Goal: Information Seeking & Learning: Learn about a topic

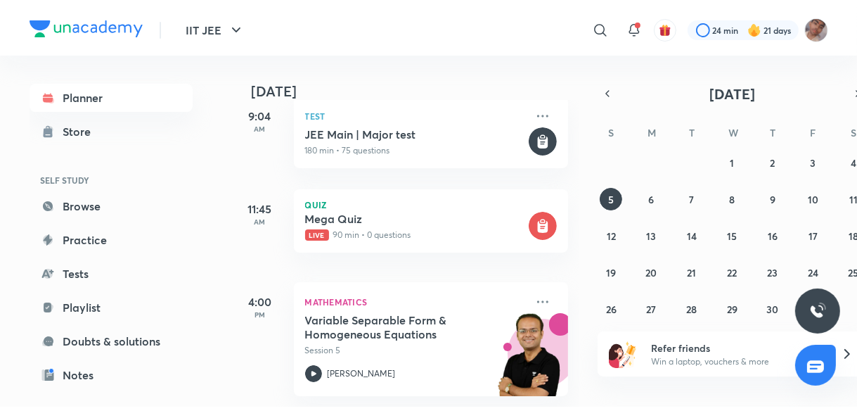
scroll to position [155, 0]
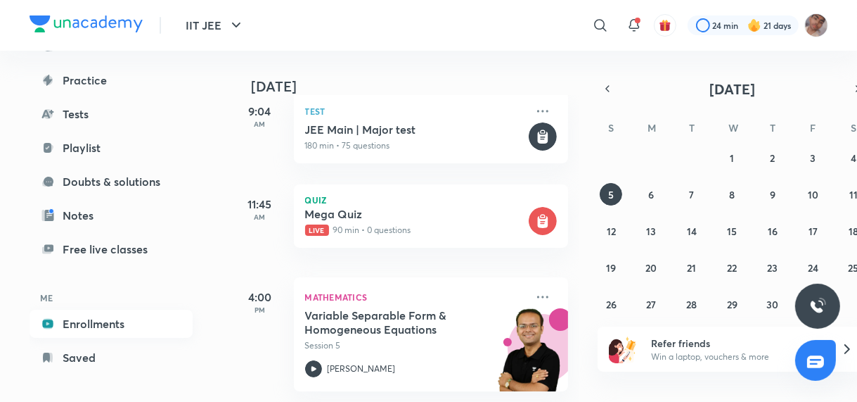
click at [140, 319] on link "Enrollments" at bounding box center [111, 324] width 163 height 28
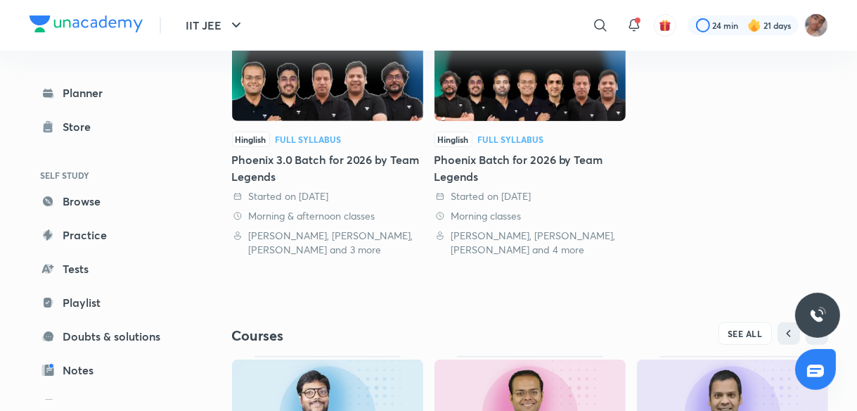
scroll to position [573, 0]
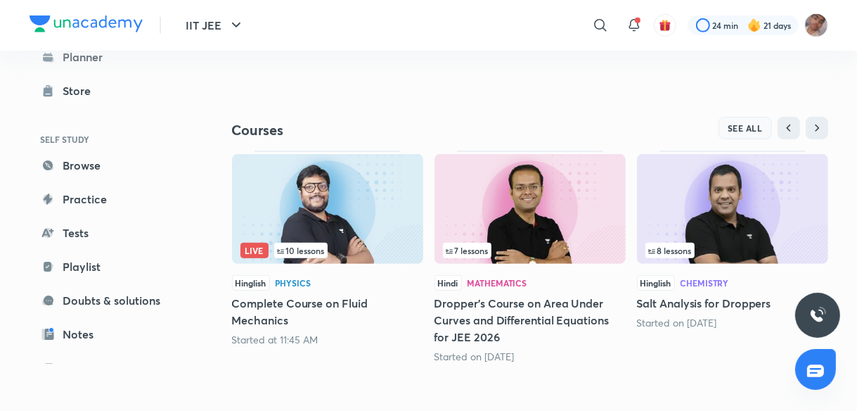
click at [751, 129] on span "SEE ALL" at bounding box center [745, 128] width 35 height 10
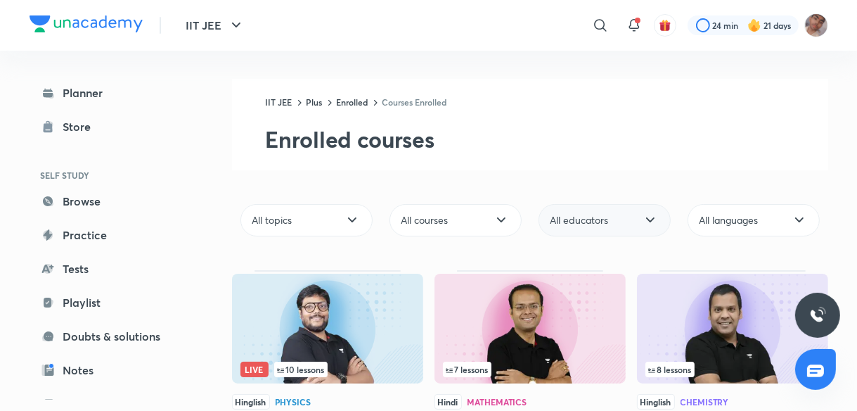
click at [591, 219] on span "All educators" at bounding box center [580, 220] width 58 height 14
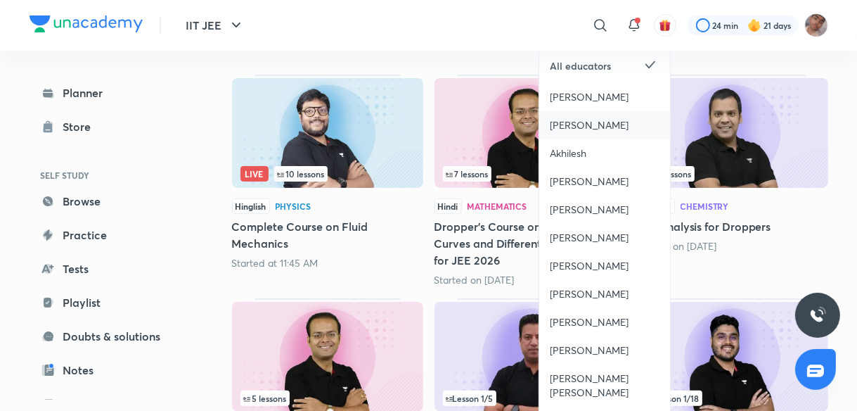
scroll to position [203, 0]
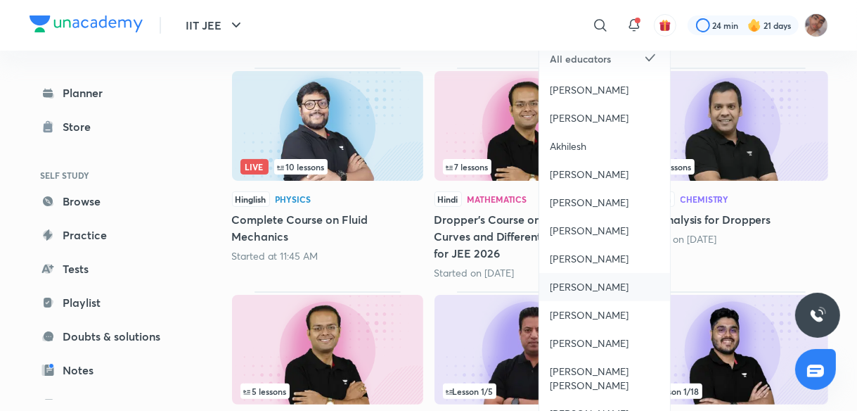
click at [607, 288] on span "Kailash Sharma" at bounding box center [590, 287] width 79 height 14
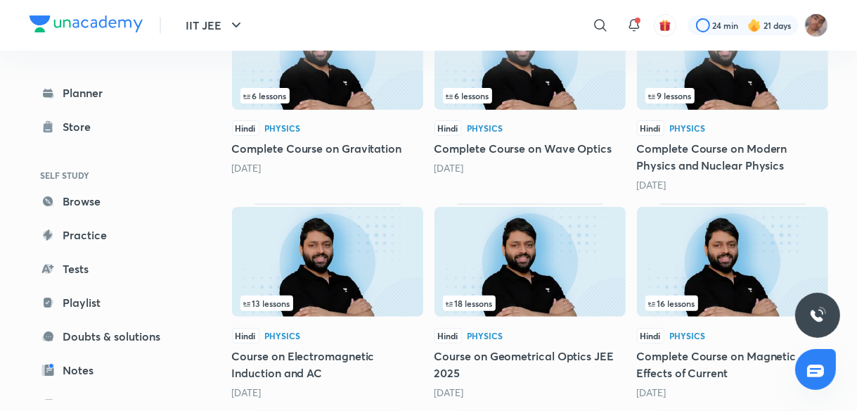
scroll to position [274, 0]
click at [757, 72] on img at bounding box center [732, 55] width 191 height 110
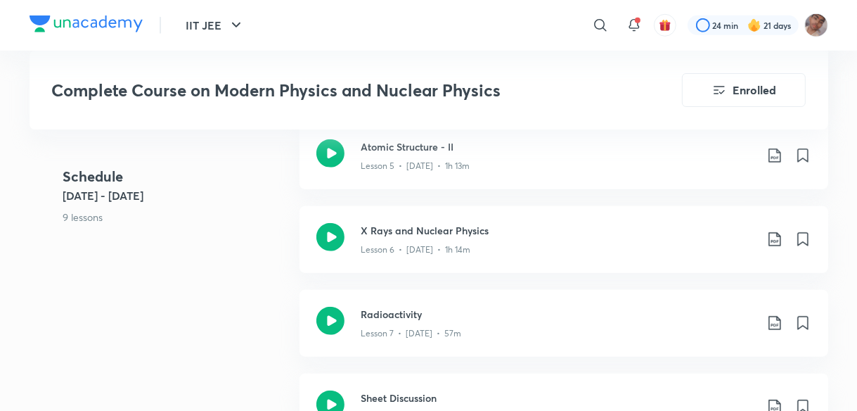
scroll to position [940, 0]
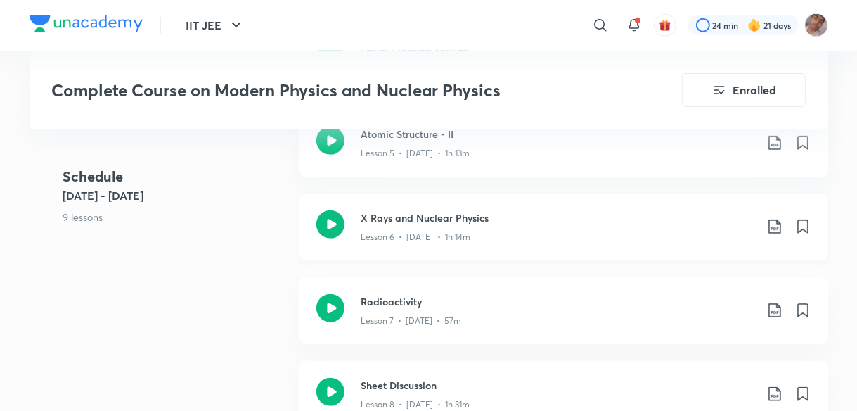
click at [515, 218] on h3 "X Rays and Nuclear Physics" at bounding box center [559, 217] width 394 height 15
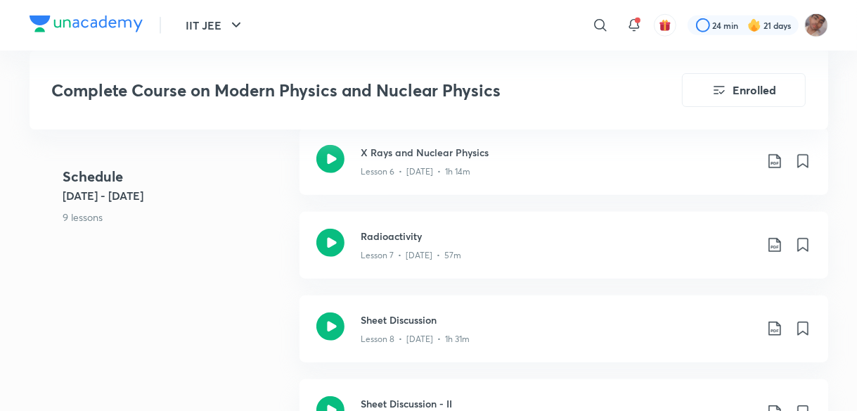
scroll to position [1007, 0]
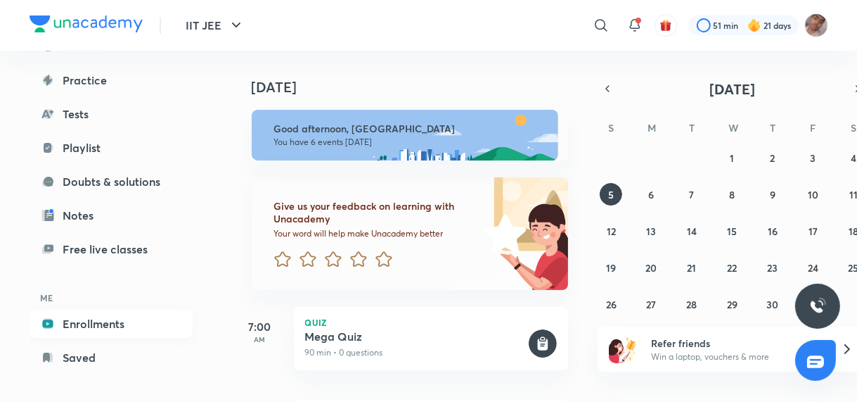
click at [125, 333] on link "Enrollments" at bounding box center [111, 324] width 163 height 28
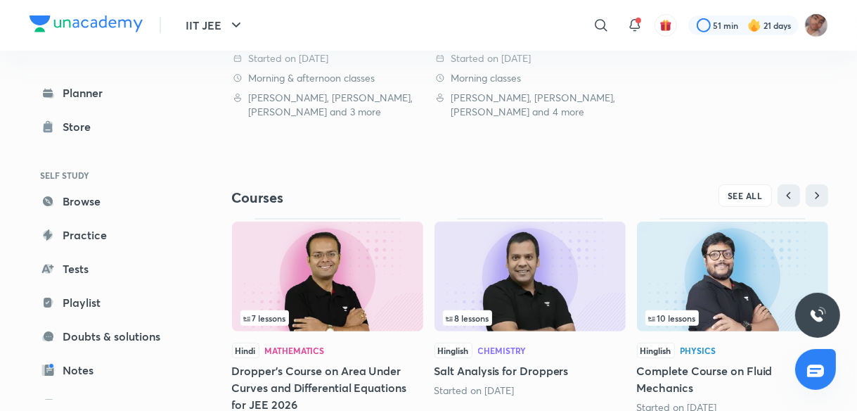
scroll to position [573, 0]
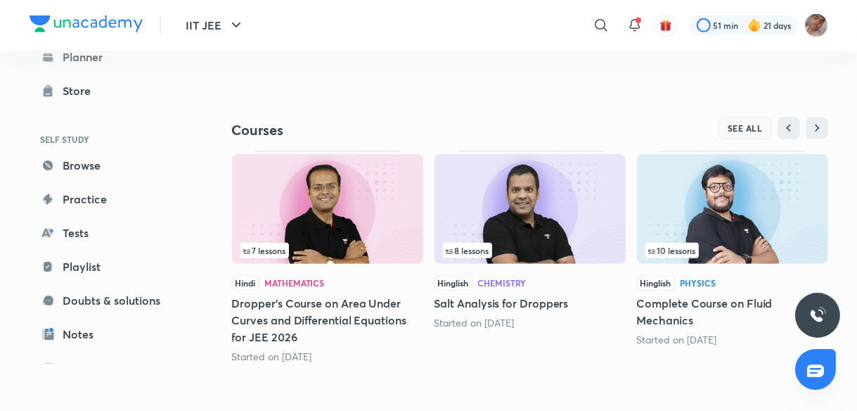
click at [750, 127] on span "SEE ALL" at bounding box center [745, 128] width 35 height 10
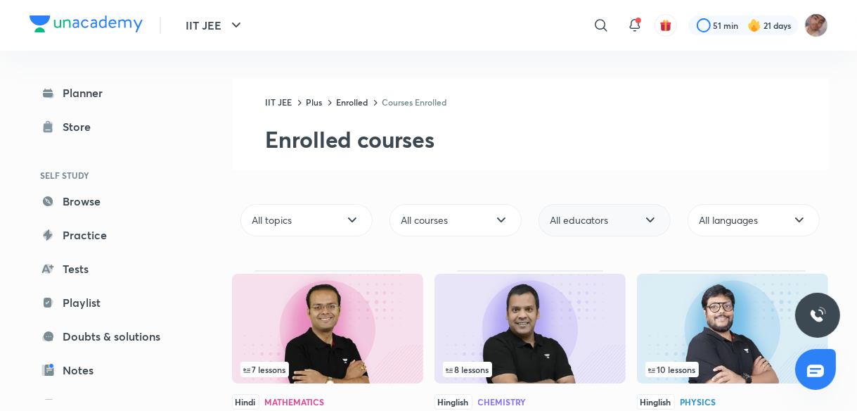
click at [610, 222] on div "All educators" at bounding box center [605, 220] width 132 height 32
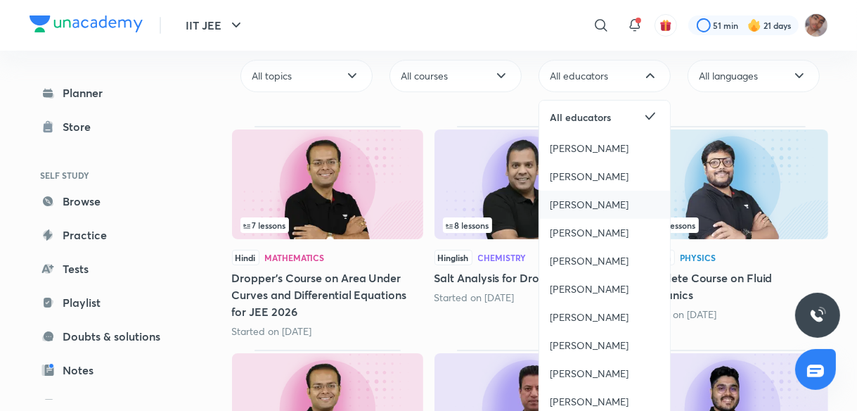
scroll to position [145, 0]
click at [595, 340] on span "Kailash Sharma" at bounding box center [590, 345] width 79 height 14
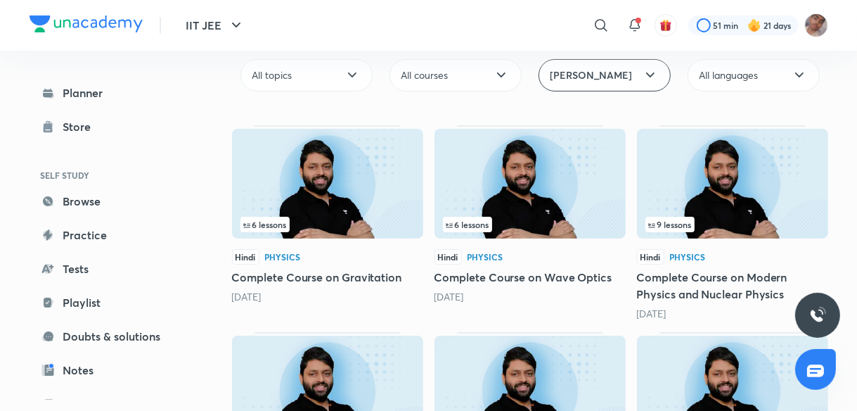
click at [791, 199] on img at bounding box center [732, 184] width 191 height 110
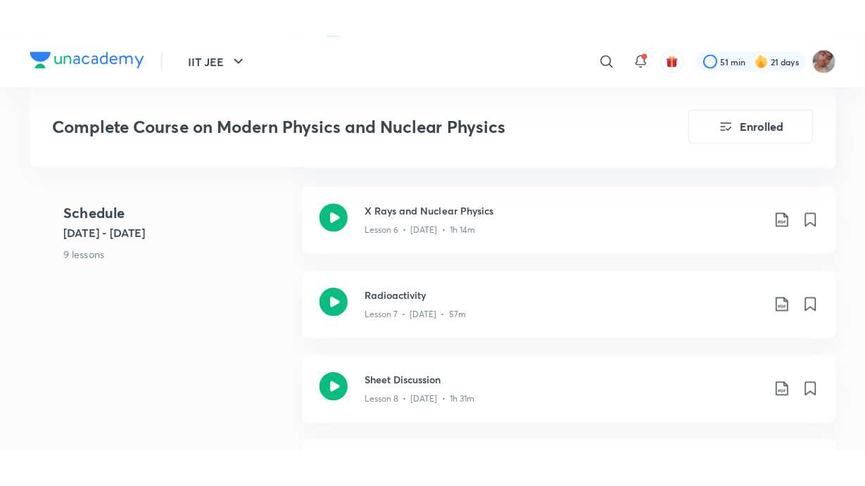
scroll to position [985, 0]
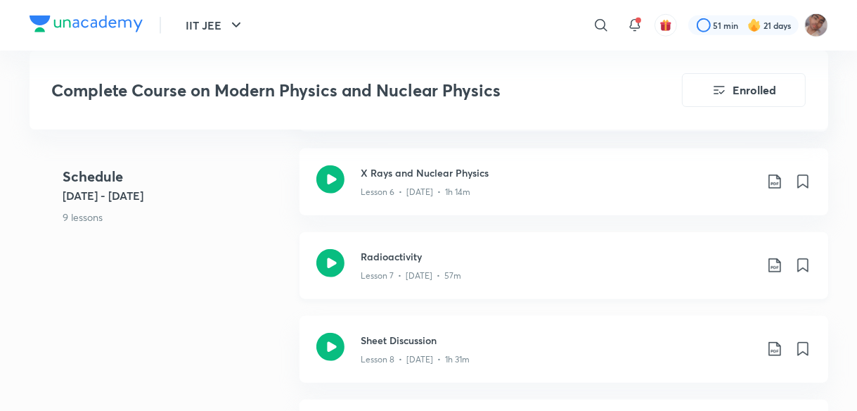
click at [549, 251] on h3 "Radioactivity" at bounding box center [559, 256] width 394 height 15
